Goal: Find contact information: Find contact information

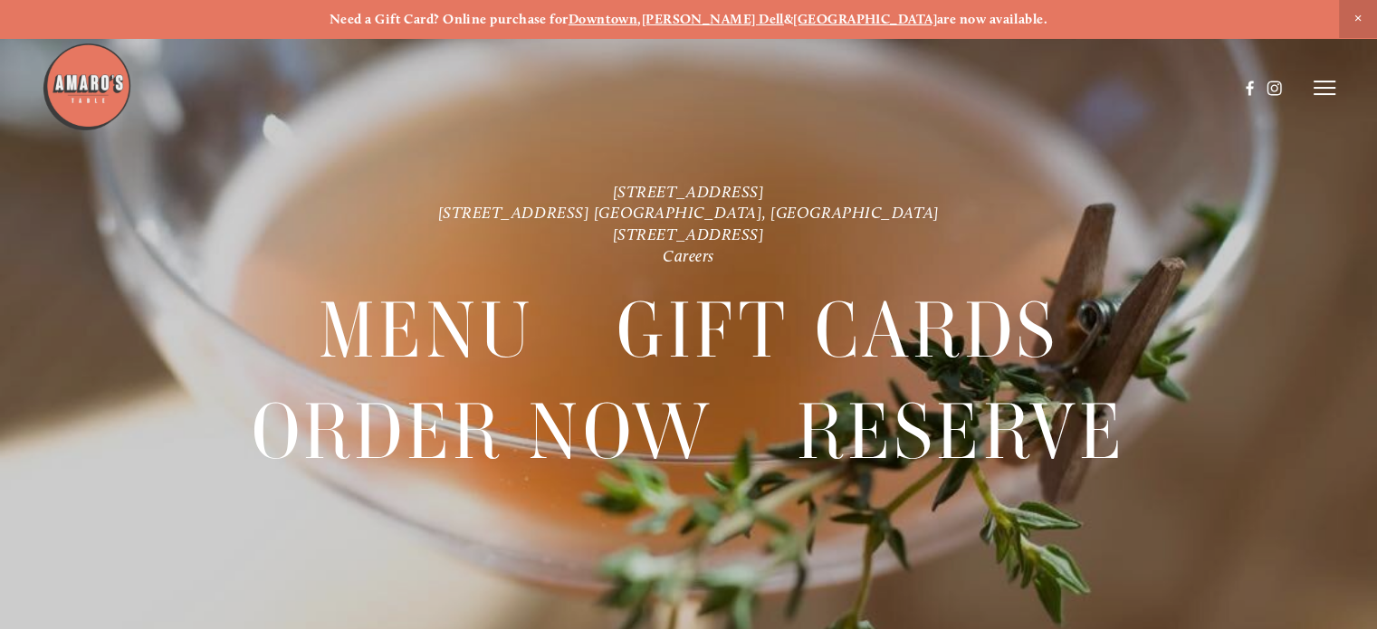
click at [80, 87] on img at bounding box center [87, 87] width 91 height 91
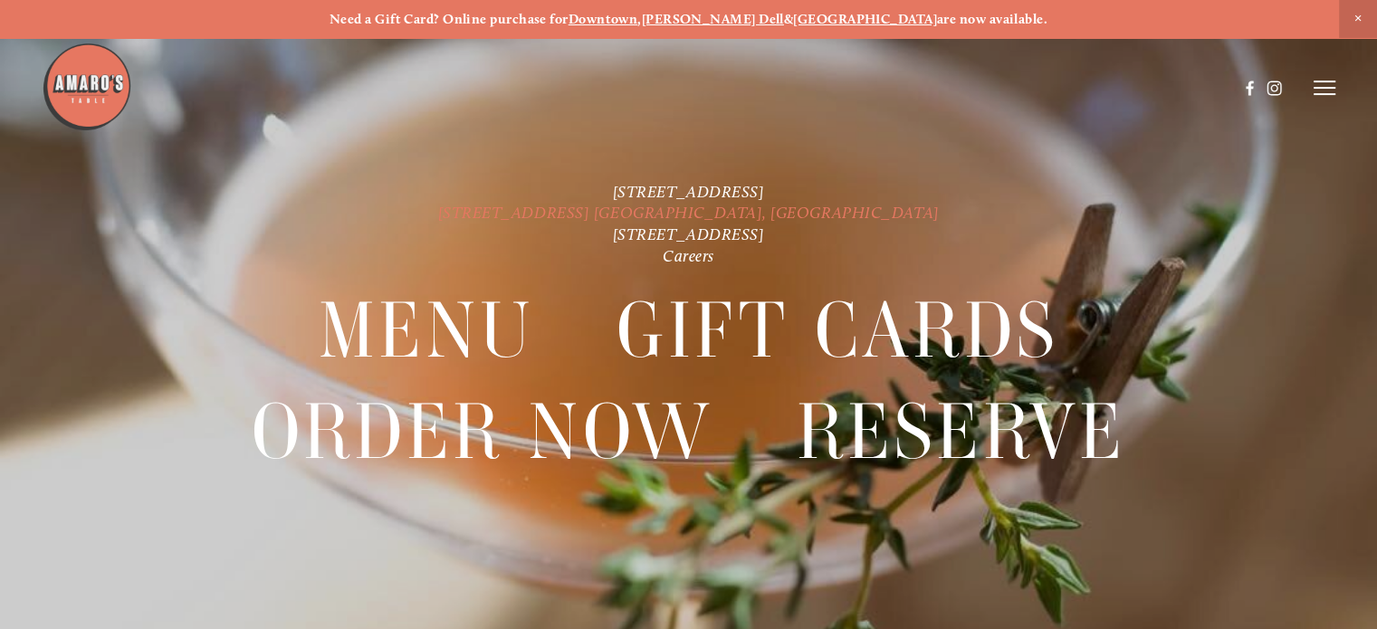
click at [606, 203] on link "[STREET_ADDRESS] [GEOGRAPHIC_DATA], [GEOGRAPHIC_DATA]" at bounding box center [688, 213] width 501 height 20
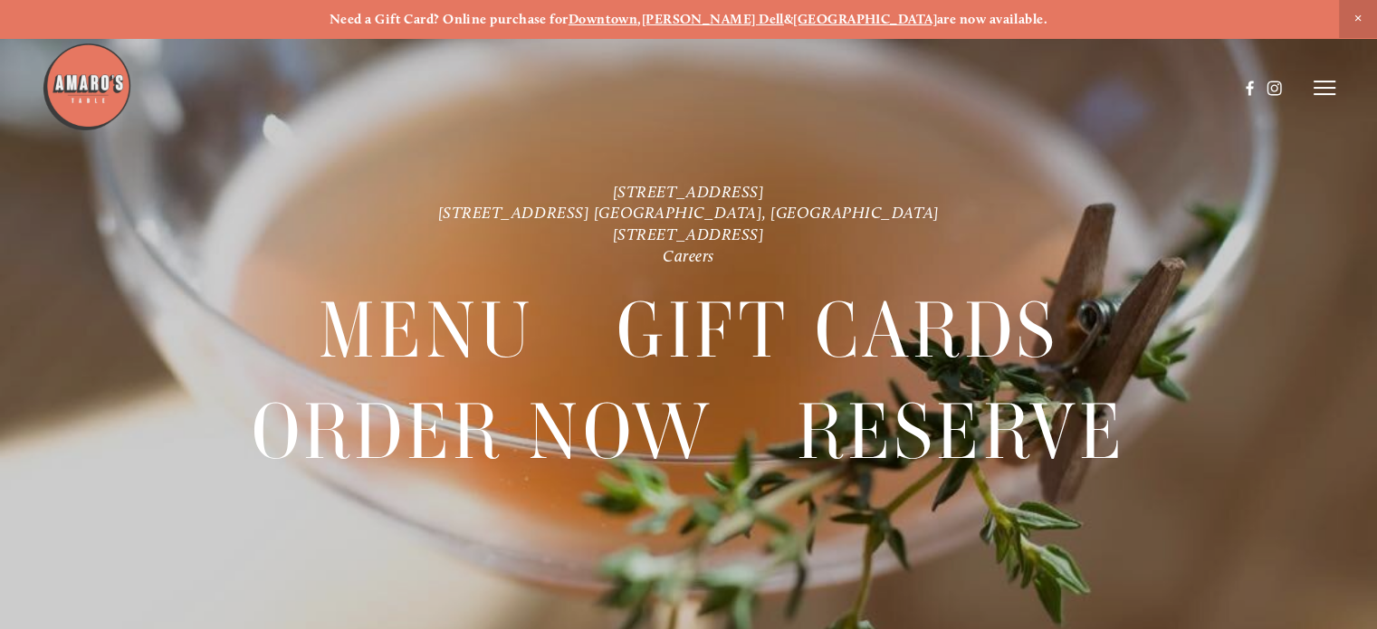
click at [1326, 90] on icon at bounding box center [1324, 88] width 22 height 16
click at [992, 86] on span "Menu" at bounding box center [998, 87] width 33 height 15
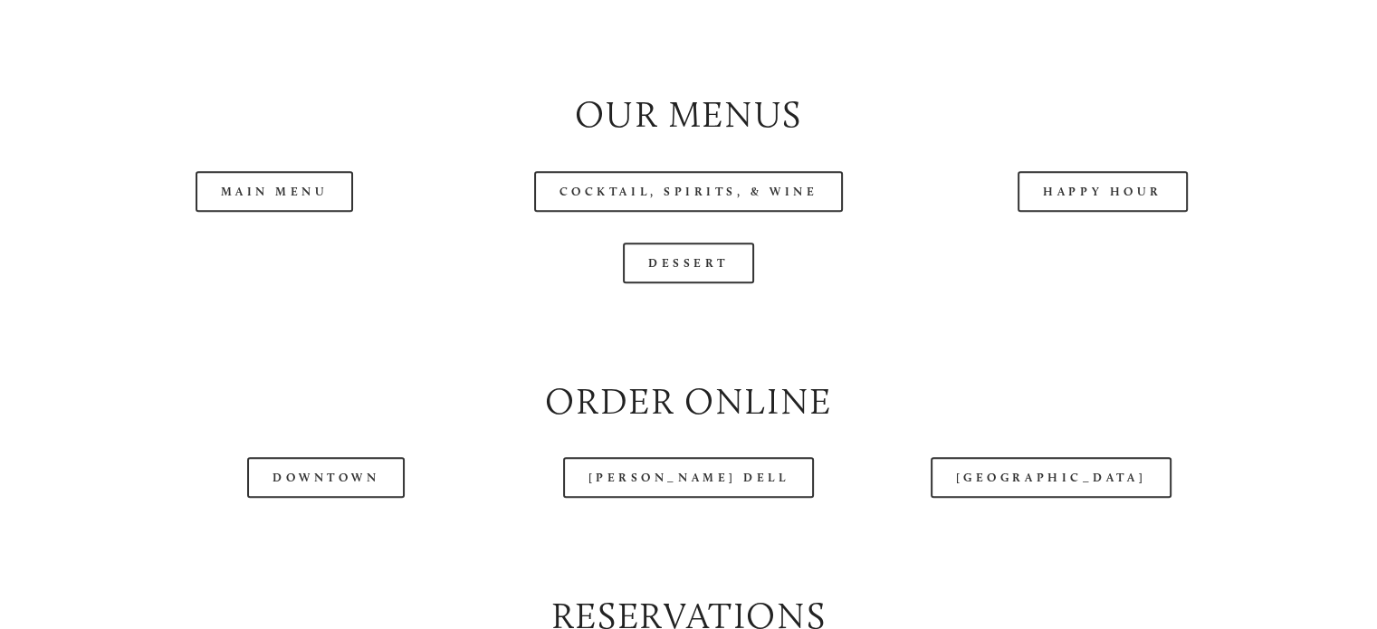
scroll to position [1832, 0]
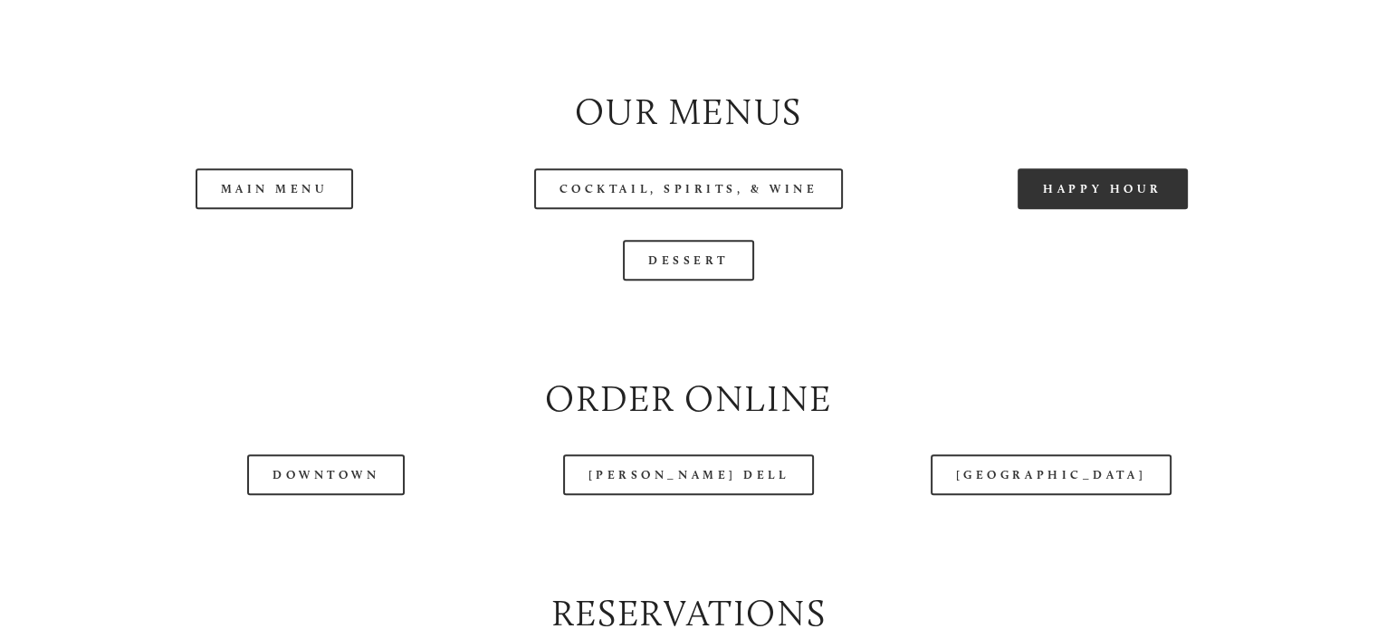
click at [1096, 209] on link "Happy Hour" at bounding box center [1102, 188] width 170 height 41
